Goal: Task Accomplishment & Management: Manage account settings

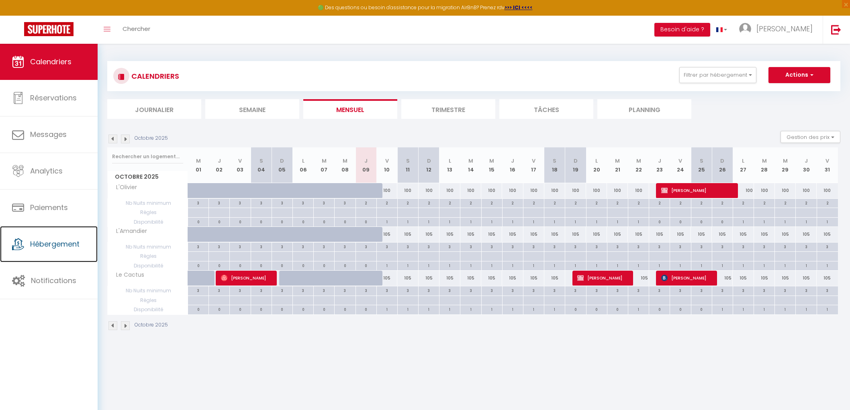
click at [51, 251] on link "Hébergement" at bounding box center [49, 244] width 98 height 36
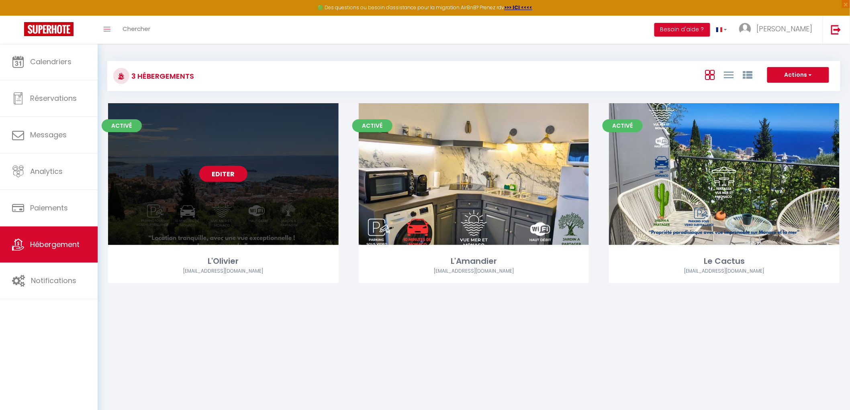
click at [213, 176] on link "Editer" at bounding box center [223, 174] width 48 height 16
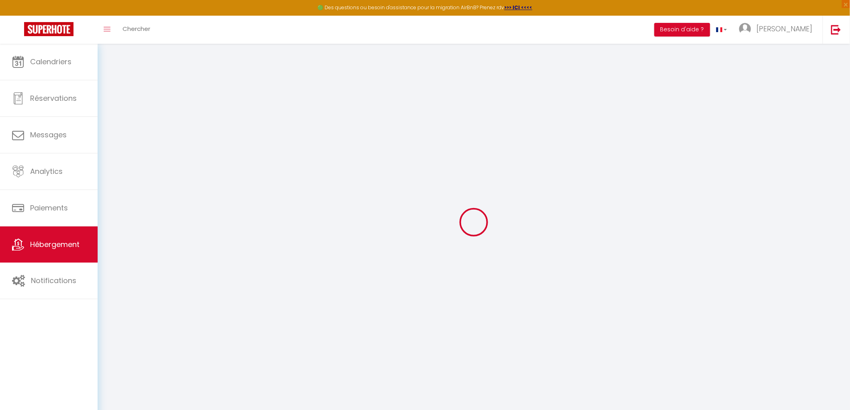
checkbox input "false"
checkbox input "true"
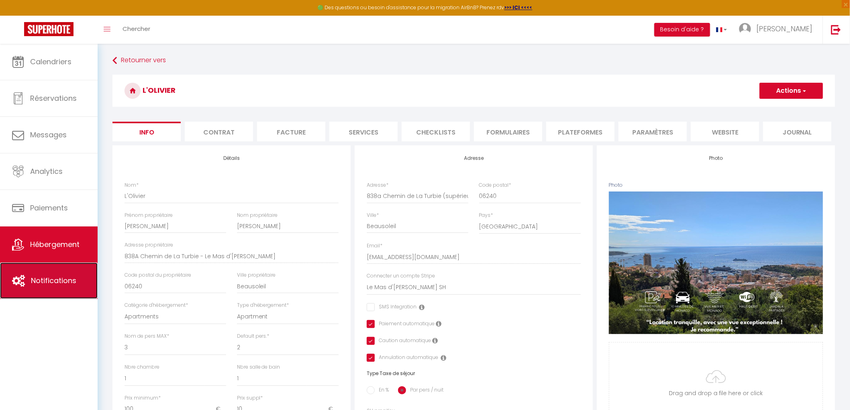
click at [59, 282] on span "Notifications" at bounding box center [53, 281] width 45 height 10
